Goal: Find specific page/section: Find specific page/section

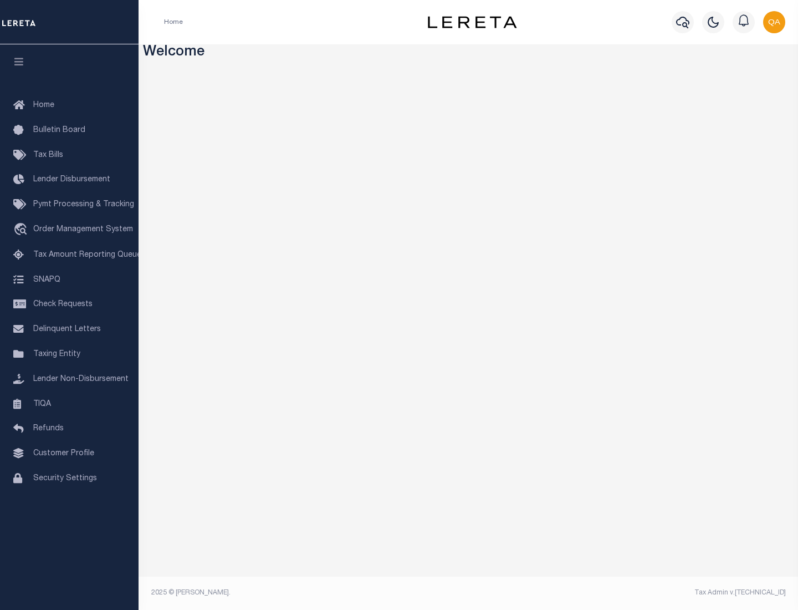
click at [69, 304] on span "Check Requests" at bounding box center [62, 304] width 59 height 8
select select "50"
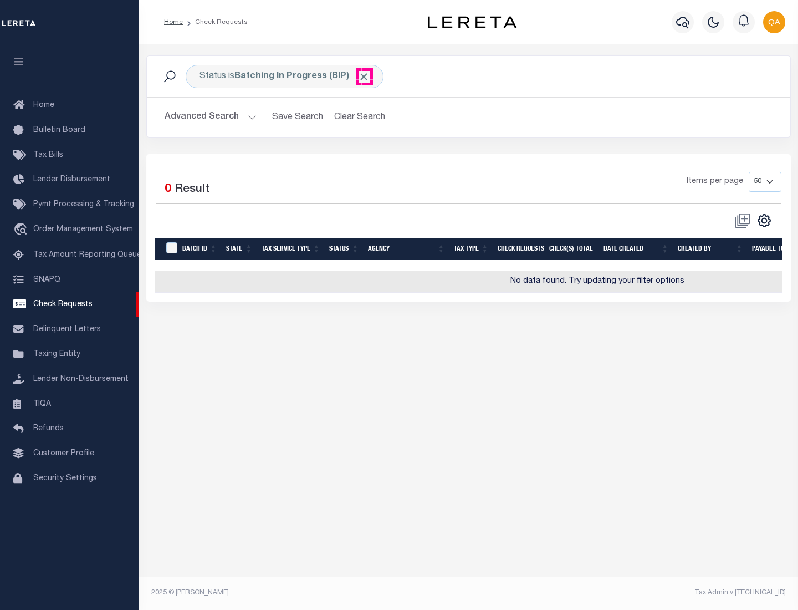
click at [364, 77] on span "Click to Remove" at bounding box center [364, 77] width 12 height 12
